Goal: Task Accomplishment & Management: Manage account settings

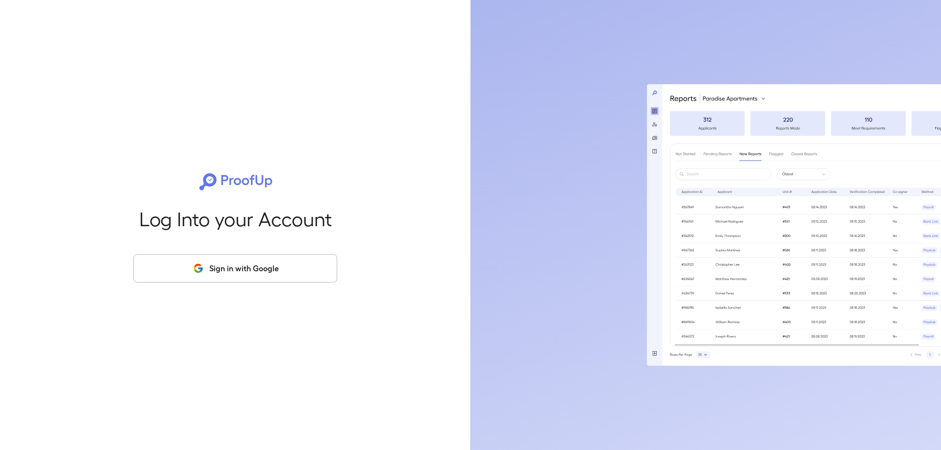
click at [239, 255] on button "Sign in with Google" at bounding box center [235, 268] width 204 height 28
click at [242, 266] on button "Sign in with Google" at bounding box center [235, 268] width 204 height 28
click at [253, 269] on button "Sign in with Google" at bounding box center [235, 268] width 204 height 28
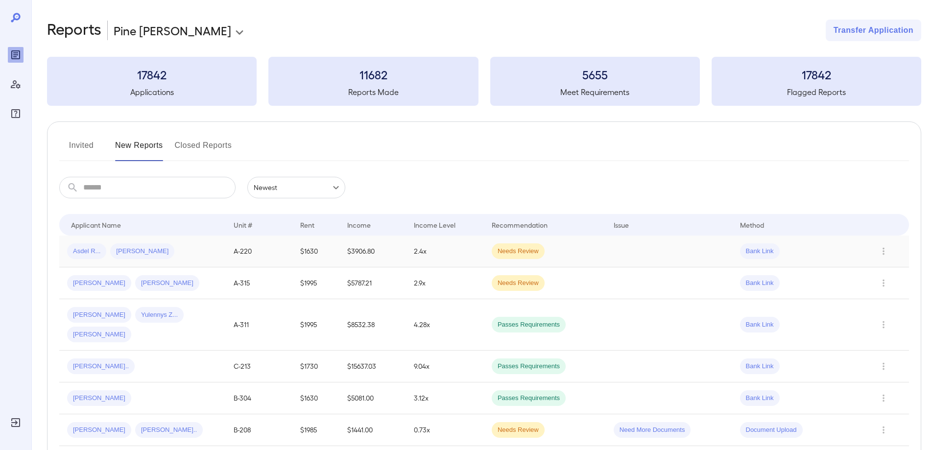
click at [143, 251] on span "[PERSON_NAME]" at bounding box center [142, 251] width 64 height 9
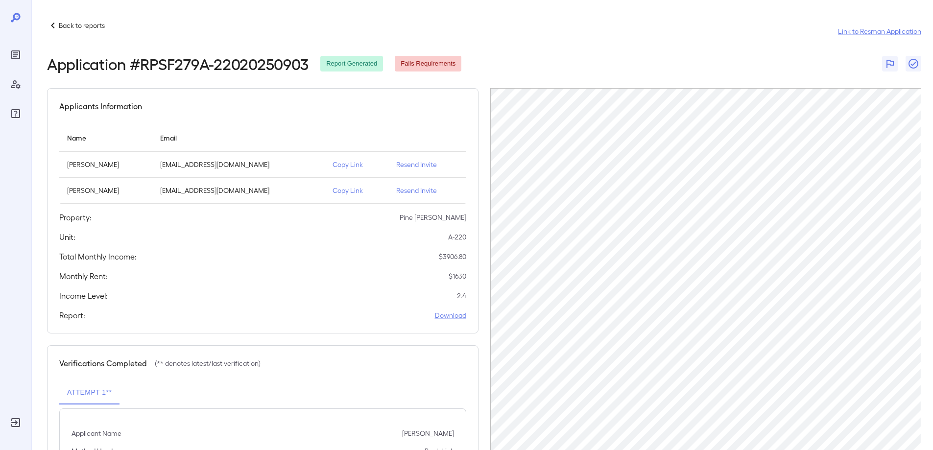
click at [618, 38] on div "Back to reports Link to Resman Application" at bounding box center [484, 32] width 874 height 24
click at [413, 168] on p "Resend Invite" at bounding box center [427, 165] width 62 height 10
click at [413, 165] on p "Resend Invite" at bounding box center [427, 165] width 62 height 10
click at [57, 25] on icon at bounding box center [53, 26] width 12 height 12
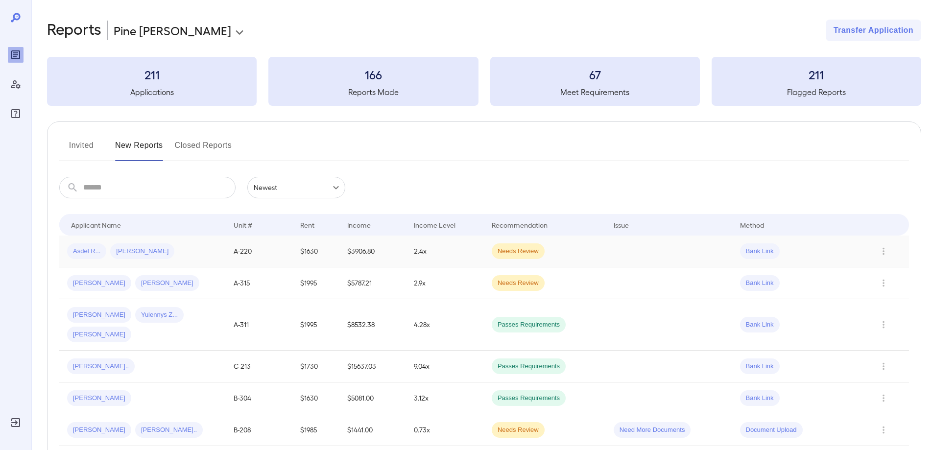
click at [80, 248] on span "Asdel R..." at bounding box center [86, 251] width 39 height 9
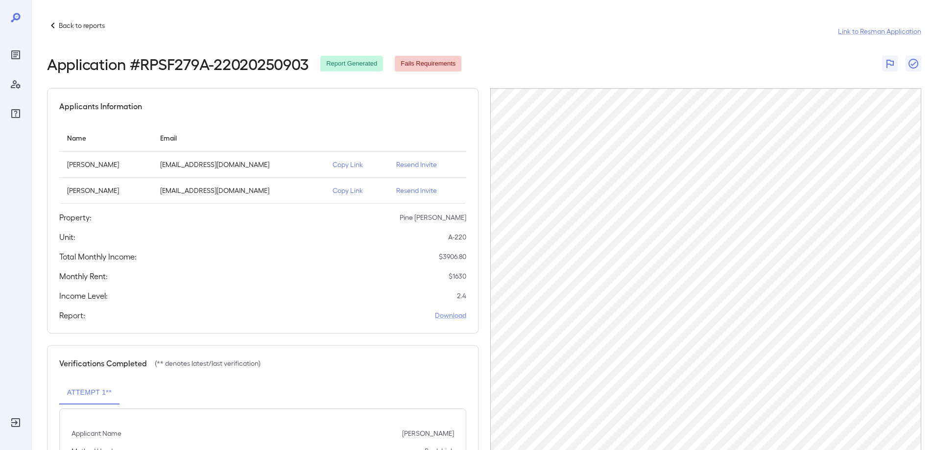
click at [689, 56] on div "Application # RPSF279A-22020250903 Report Generated Fails Requirements" at bounding box center [484, 64] width 874 height 18
